Goal: Task Accomplishment & Management: Use online tool/utility

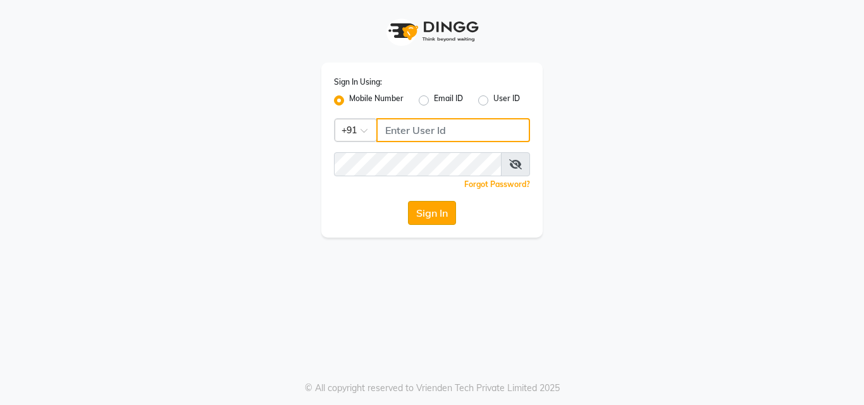
type input "8878248646"
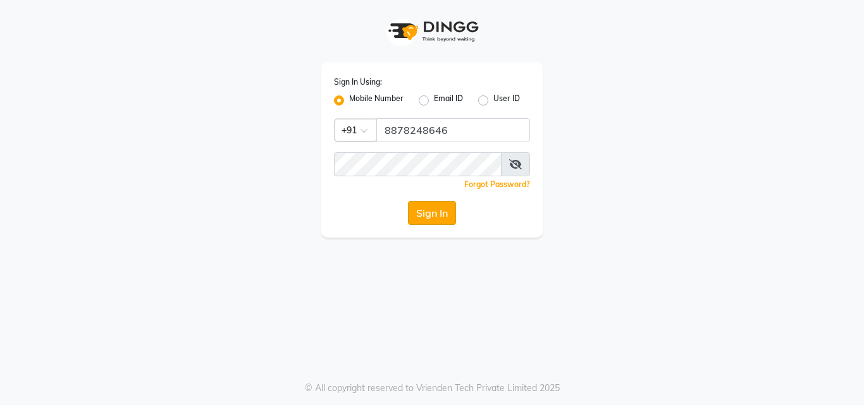
click at [441, 211] on button "Sign In" at bounding box center [432, 213] width 48 height 24
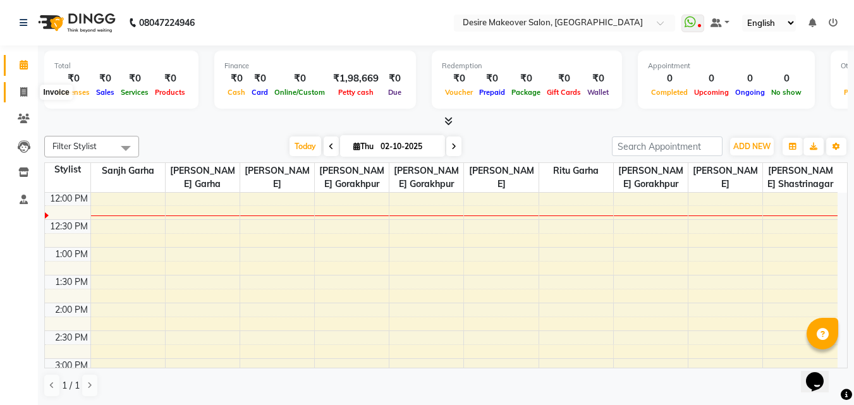
click at [21, 97] on span at bounding box center [24, 92] width 22 height 15
select select "service"
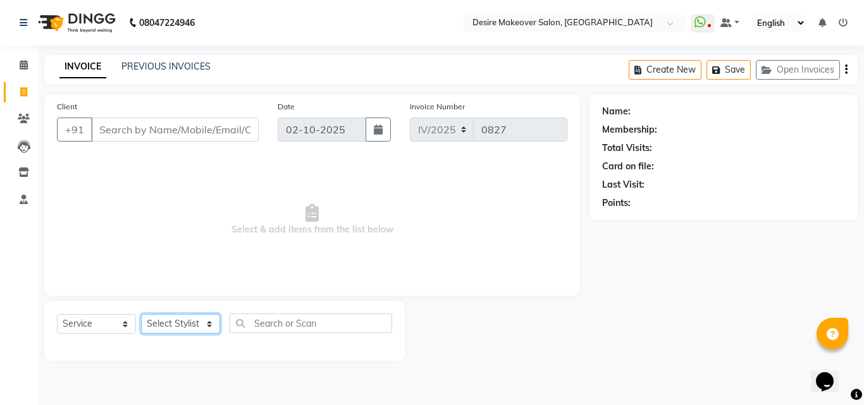
click at [207, 325] on select "Select Stylist akansha Anushaka Gorakhpur [PERSON_NAME] [PERSON_NAME] [PERSON_N…" at bounding box center [180, 324] width 79 height 20
select select "58066"
click at [141, 314] on select "Select Stylist akansha Anushaka Gorakhpur [PERSON_NAME] [PERSON_NAME] [PERSON_N…" at bounding box center [180, 324] width 79 height 20
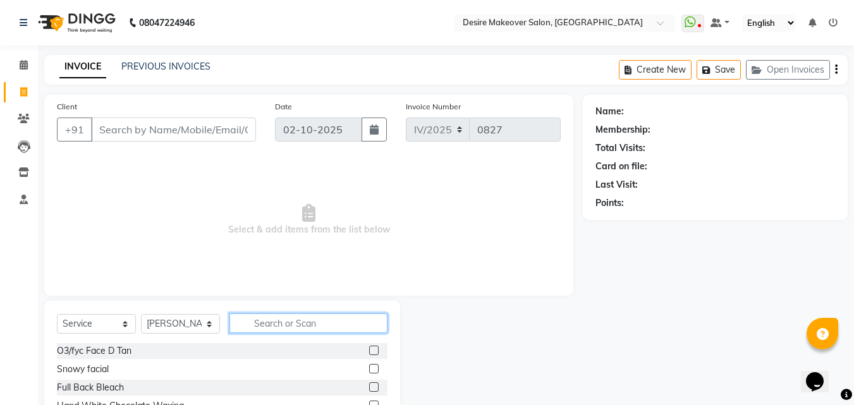
click at [273, 327] on input "text" at bounding box center [308, 324] width 158 height 20
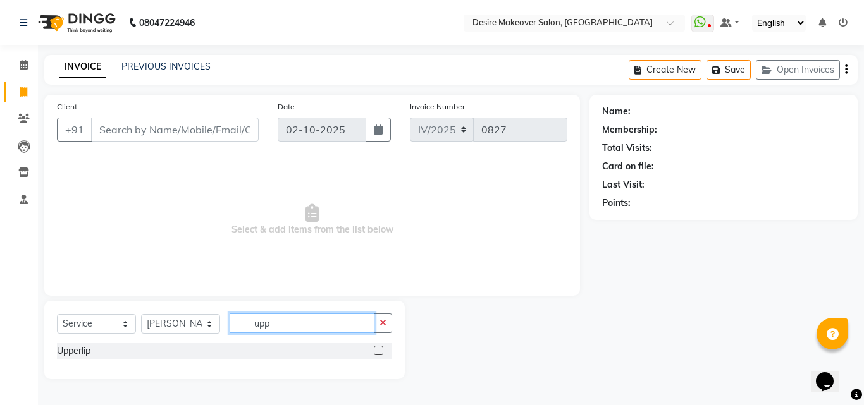
type input "upp"
click at [377, 351] on label at bounding box center [378, 350] width 9 height 9
click at [377, 351] on input "checkbox" at bounding box center [378, 351] width 8 height 8
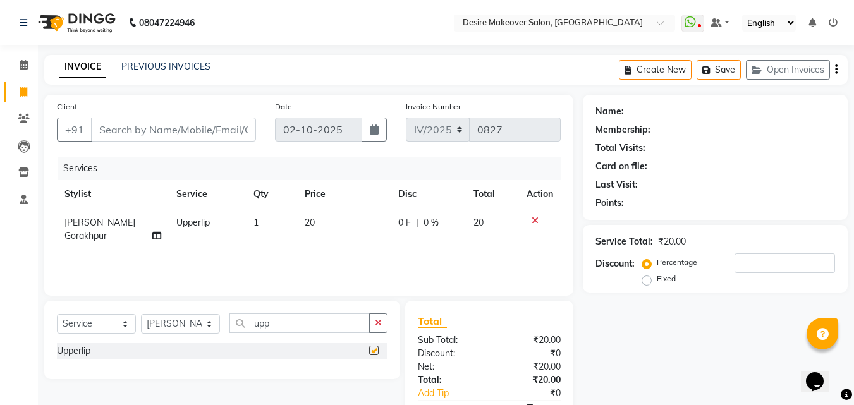
checkbox input "false"
click at [216, 133] on input "Client" at bounding box center [173, 130] width 165 height 24
type input "9"
type input "0"
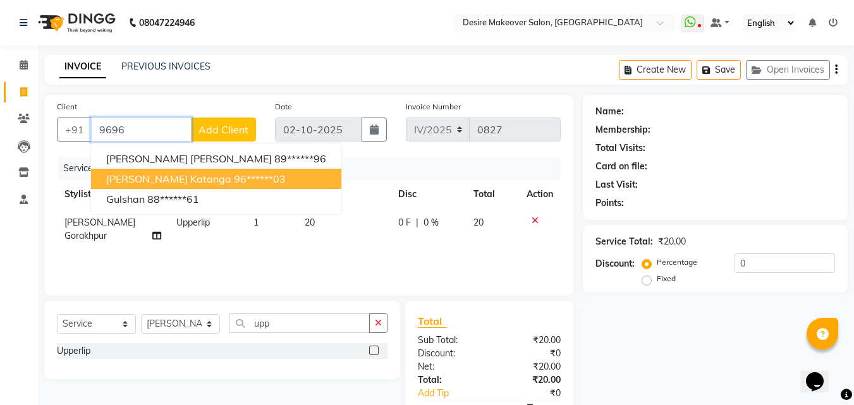
click at [172, 180] on span "[PERSON_NAME] katanga" at bounding box center [168, 179] width 125 height 13
type input "96******03"
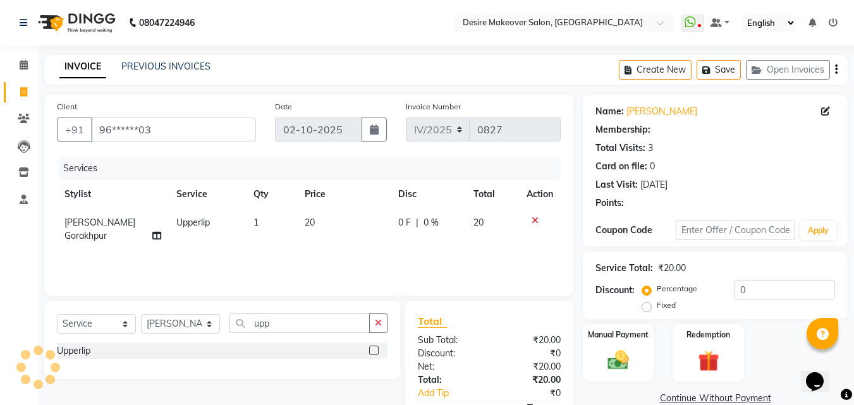
select select "1: Object"
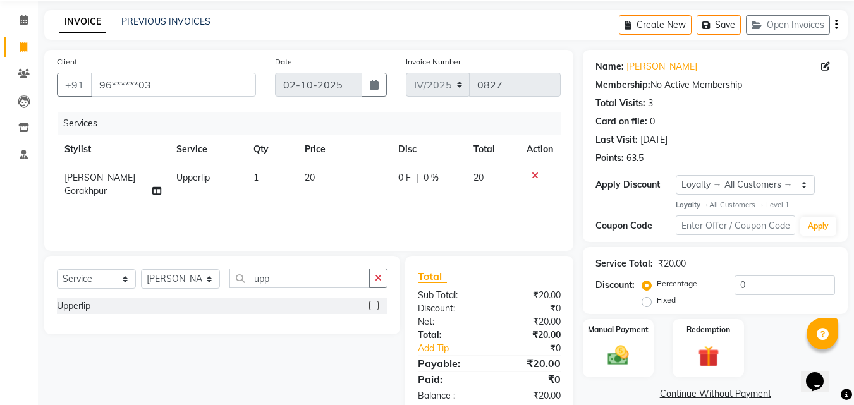
scroll to position [74, 0]
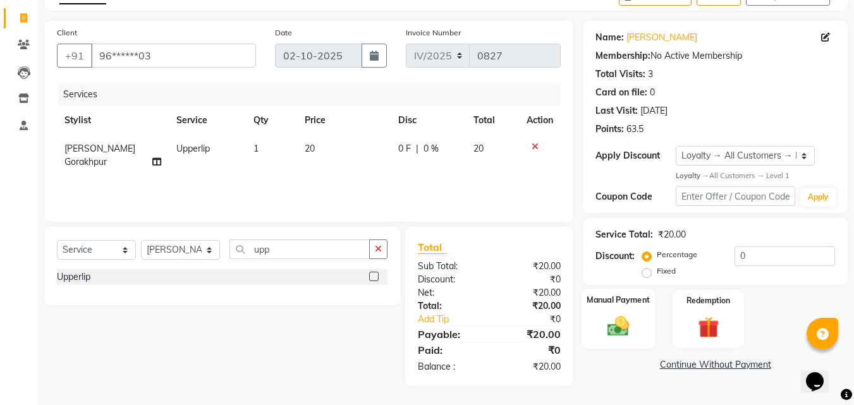
click at [637, 314] on div "Manual Payment" at bounding box center [619, 319] width 74 height 60
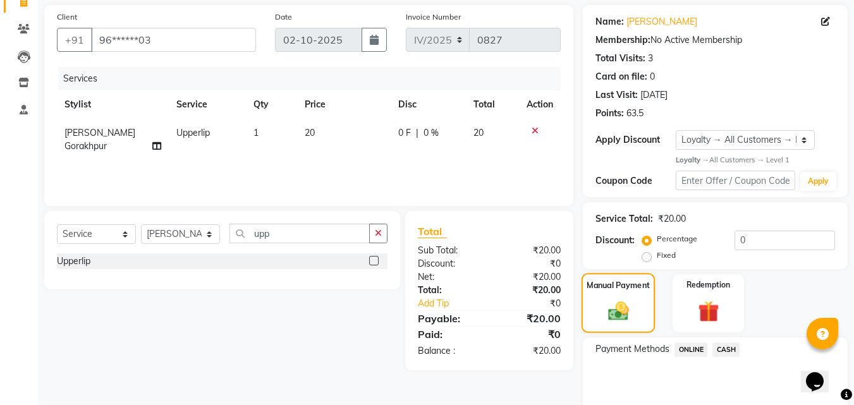
scroll to position [143, 0]
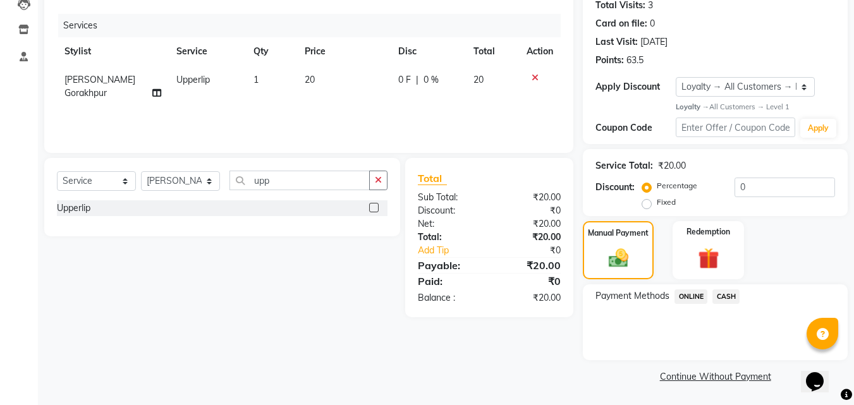
click at [727, 299] on span "CASH" at bounding box center [725, 297] width 27 height 15
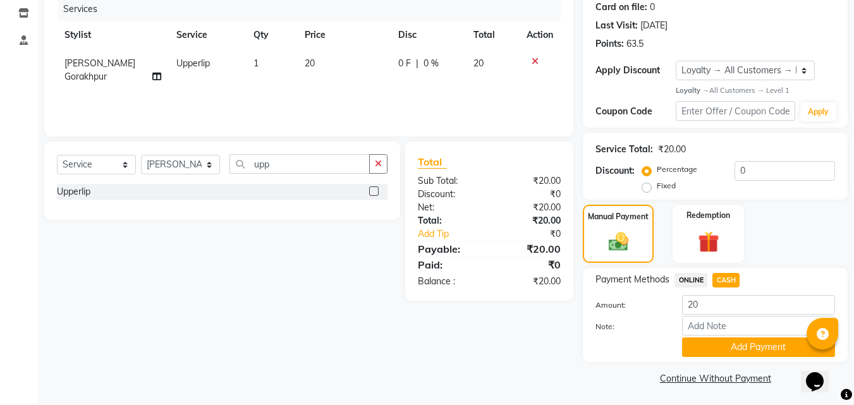
scroll to position [161, 0]
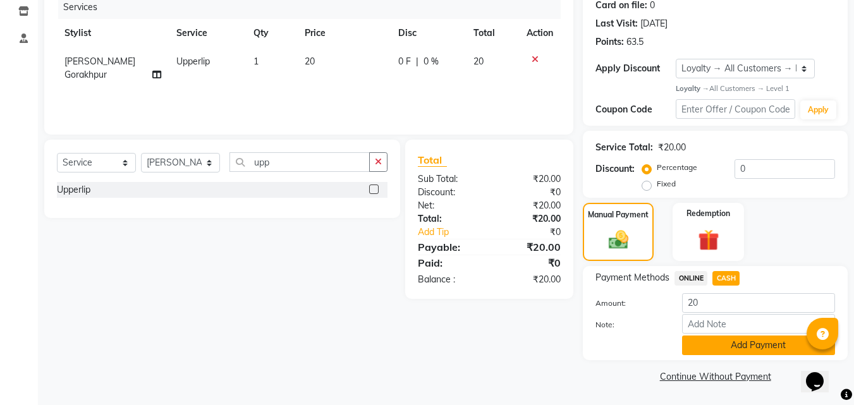
click at [712, 348] on button "Add Payment" at bounding box center [758, 346] width 153 height 20
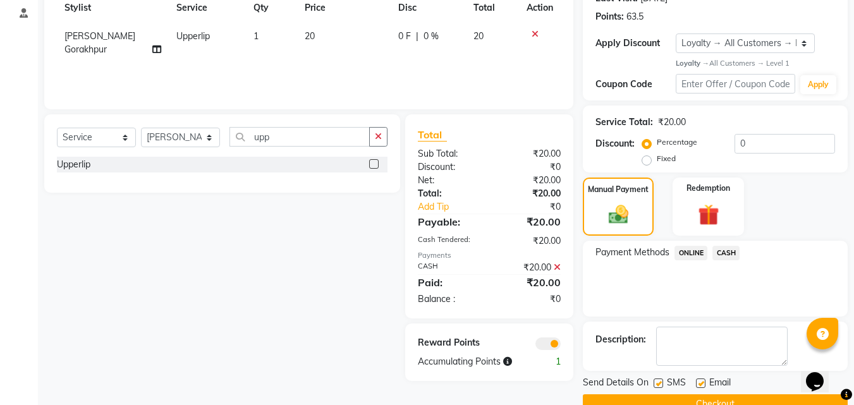
scroll to position [214, 0]
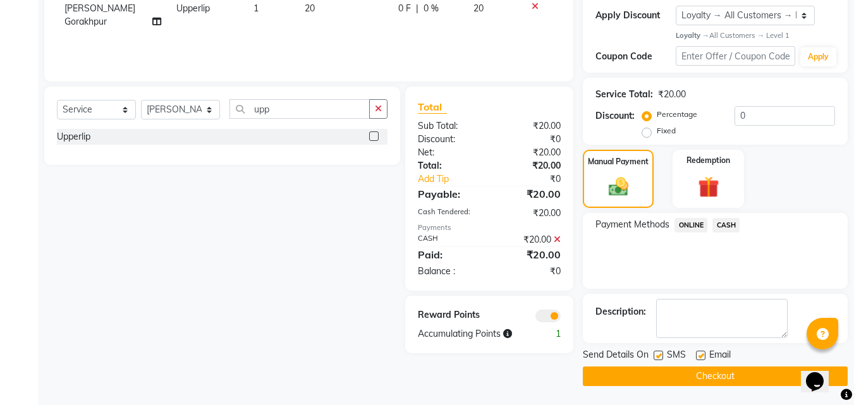
click at [697, 379] on button "Checkout" at bounding box center [715, 377] width 265 height 20
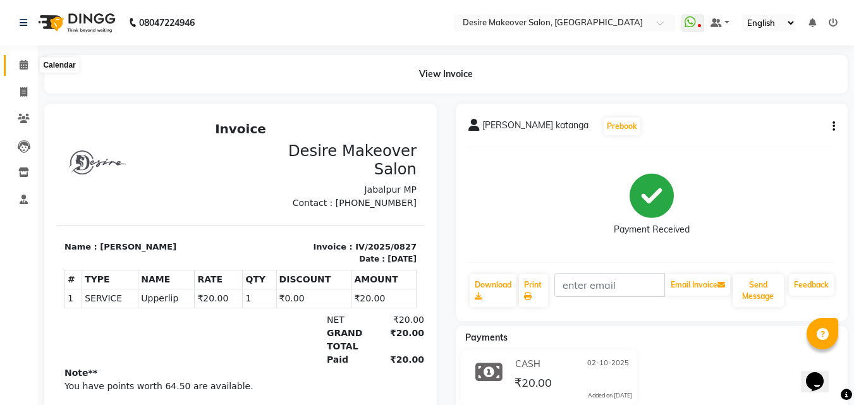
click at [25, 72] on span at bounding box center [24, 65] width 22 height 15
